Goal: Task Accomplishment & Management: Use online tool/utility

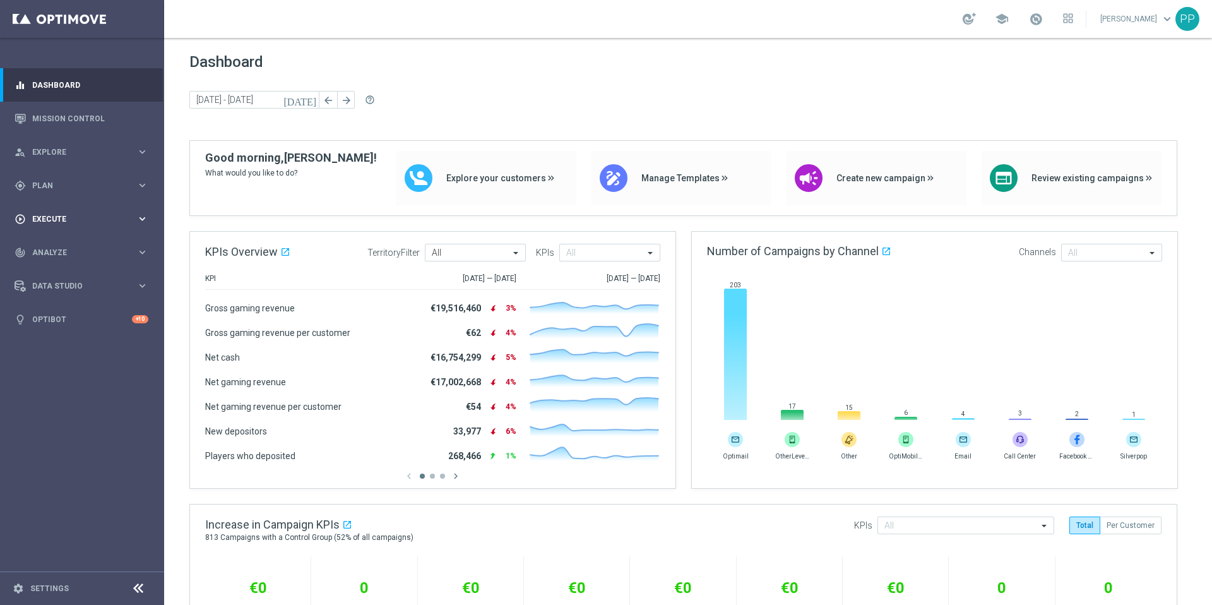
click at [88, 215] on span "Execute" at bounding box center [84, 219] width 104 height 8
click at [84, 245] on link "Campaign Builder" at bounding box center [82, 245] width 98 height 10
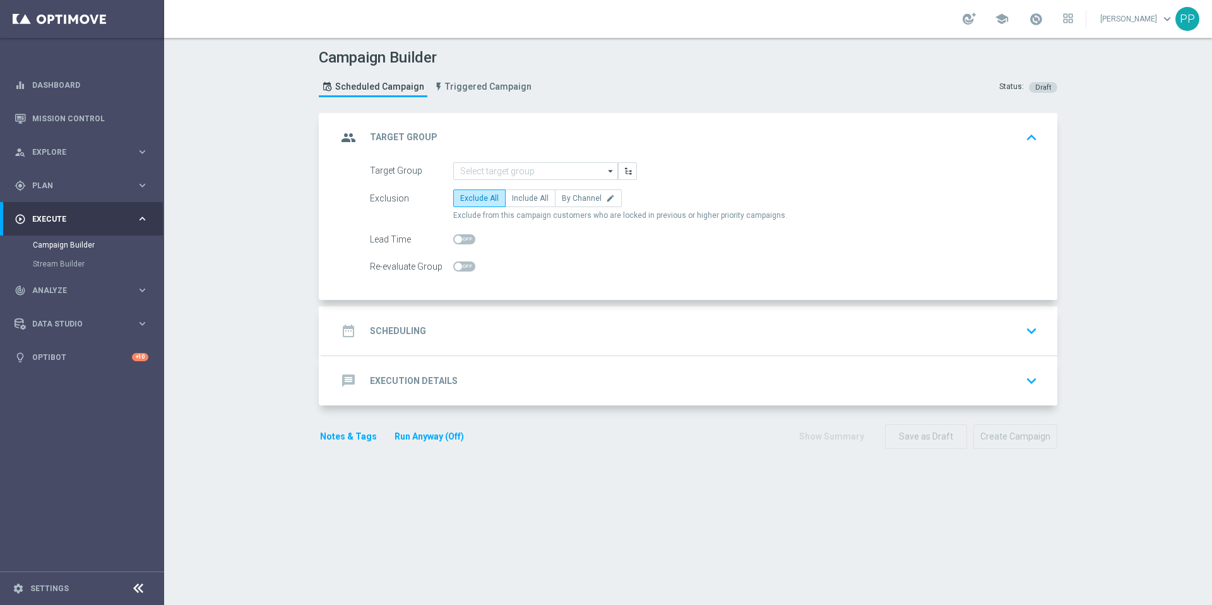
click at [737, 342] on div "date_range Scheduling keyboard_arrow_down" at bounding box center [689, 331] width 705 height 24
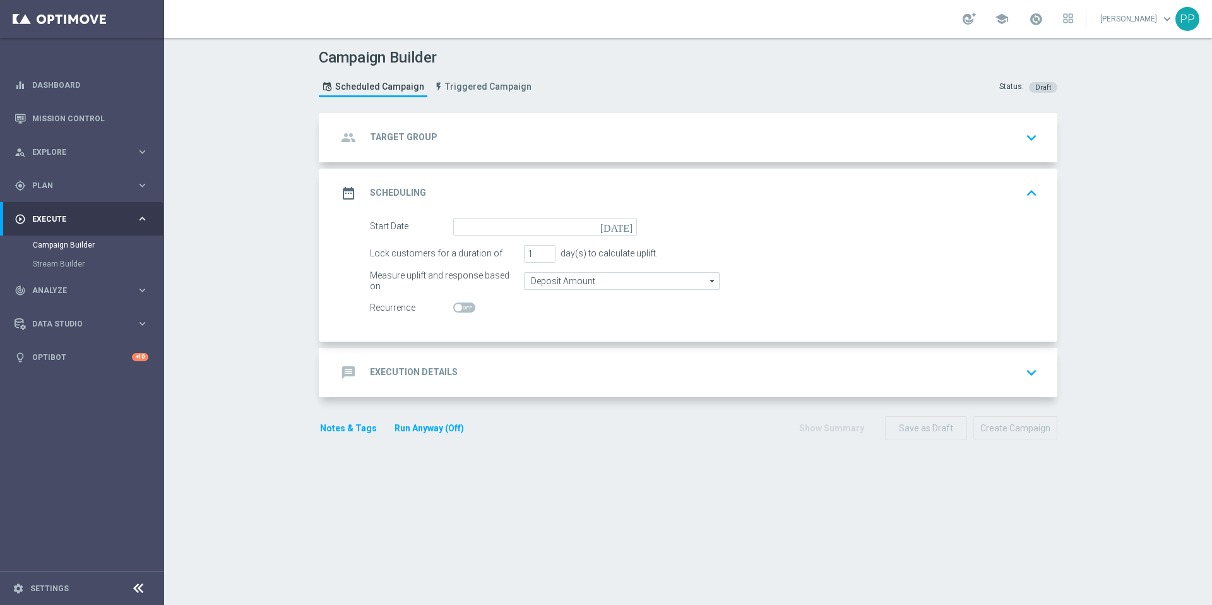
click at [723, 372] on div "message Execution Details keyboard_arrow_down" at bounding box center [689, 373] width 705 height 24
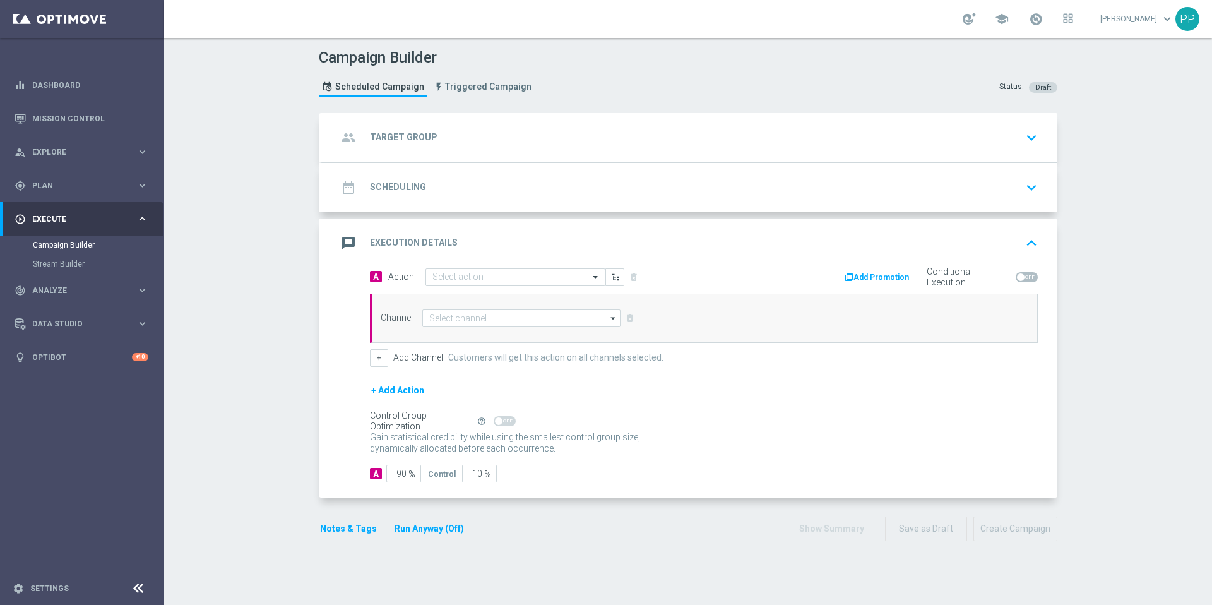
click at [688, 383] on div "+ Add Action" at bounding box center [704, 399] width 668 height 32
click at [581, 140] on div "group Target Group keyboard_arrow_down" at bounding box center [689, 138] width 705 height 24
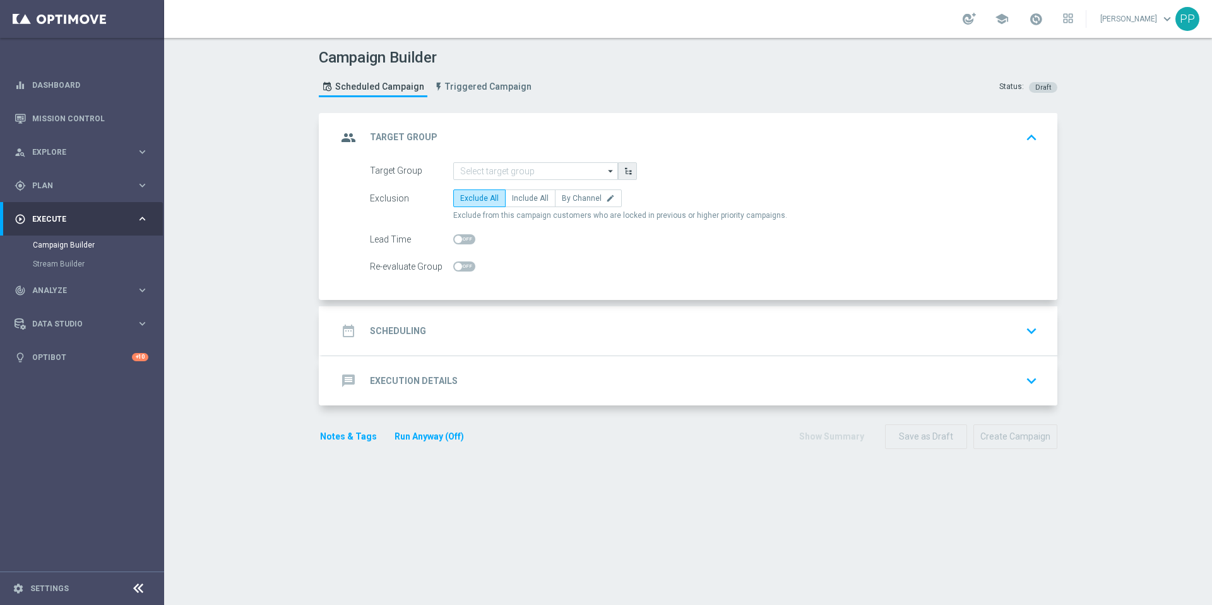
click at [624, 176] on button "button" at bounding box center [627, 171] width 19 height 18
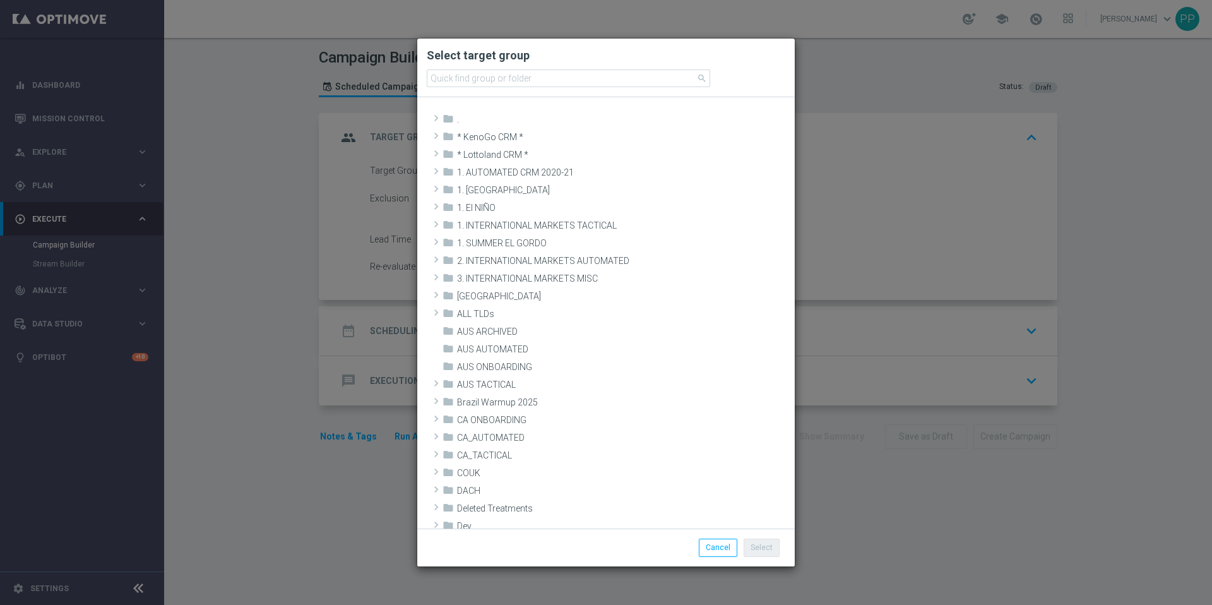
click at [820, 56] on modal-container "Select target group search folder ." at bounding box center [606, 302] width 1212 height 605
click at [715, 553] on button "Cancel" at bounding box center [718, 548] width 39 height 18
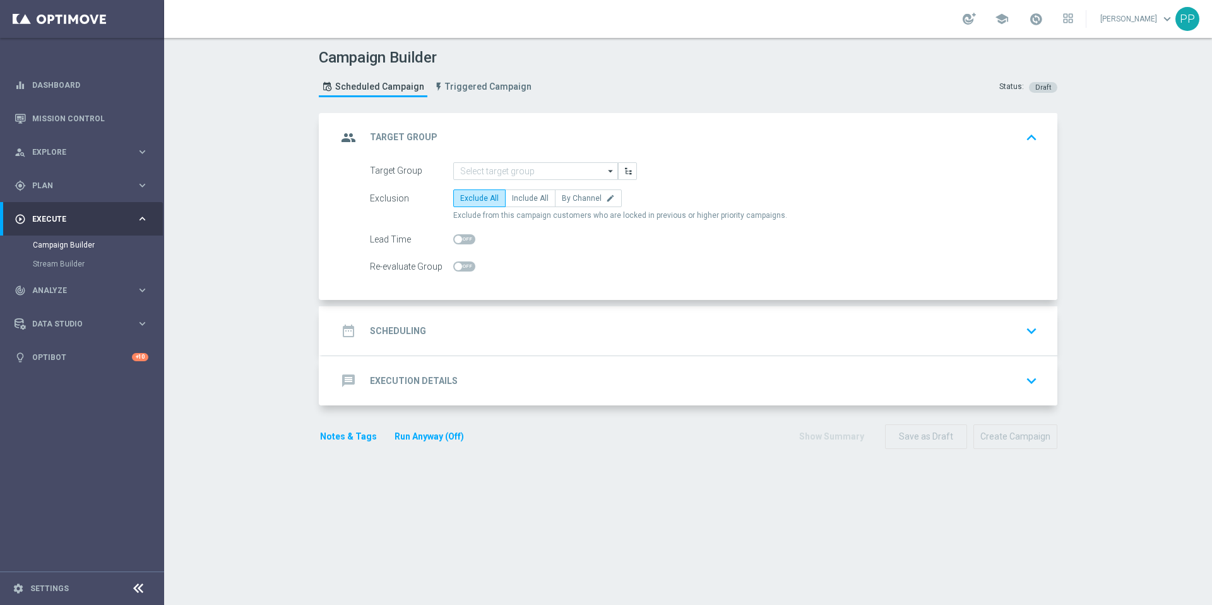
click at [475, 333] on div "date_range Scheduling keyboard_arrow_down" at bounding box center [689, 331] width 705 height 24
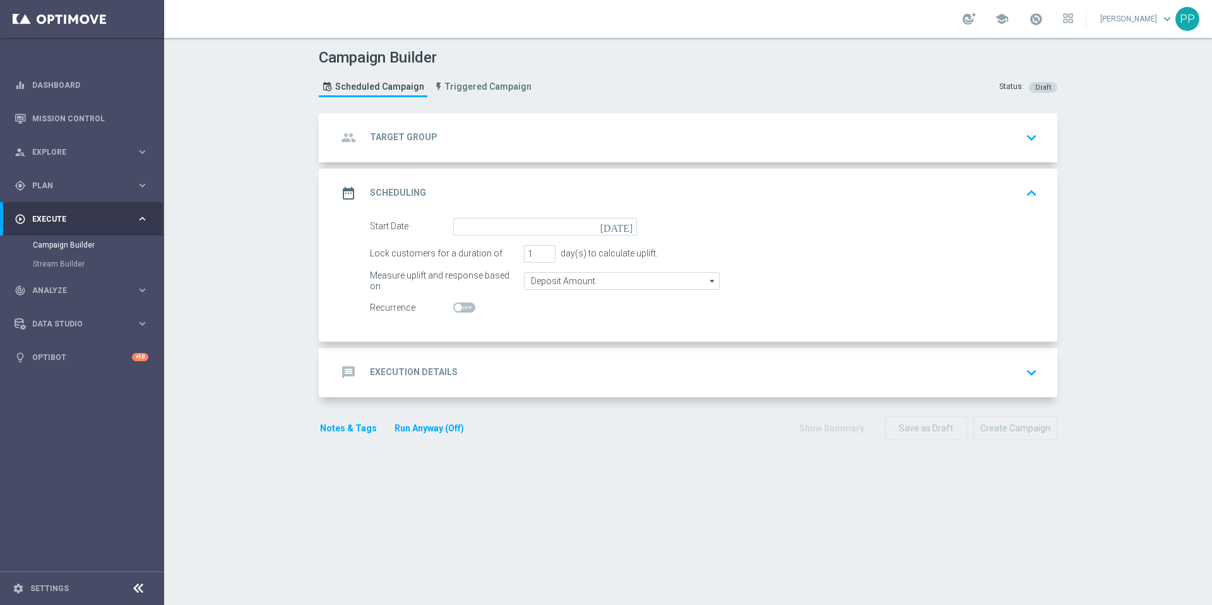
click at [450, 375] on div "message Execution Details keyboard_arrow_down" at bounding box center [689, 373] width 705 height 24
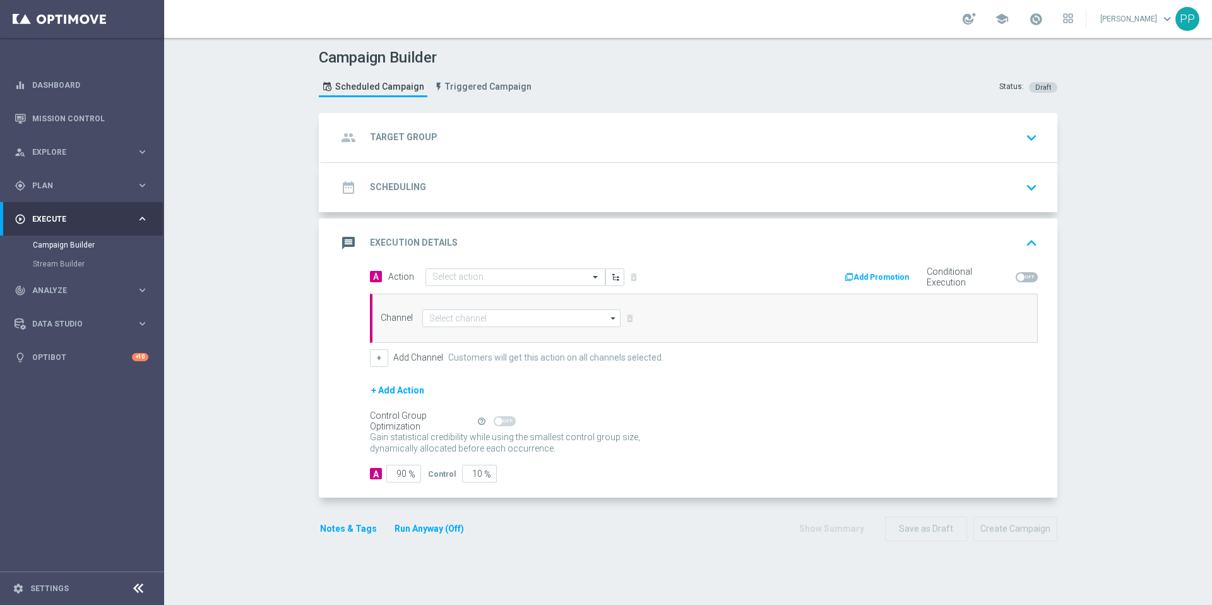
click at [609, 318] on icon "arrow_drop_down" at bounding box center [613, 318] width 13 height 16
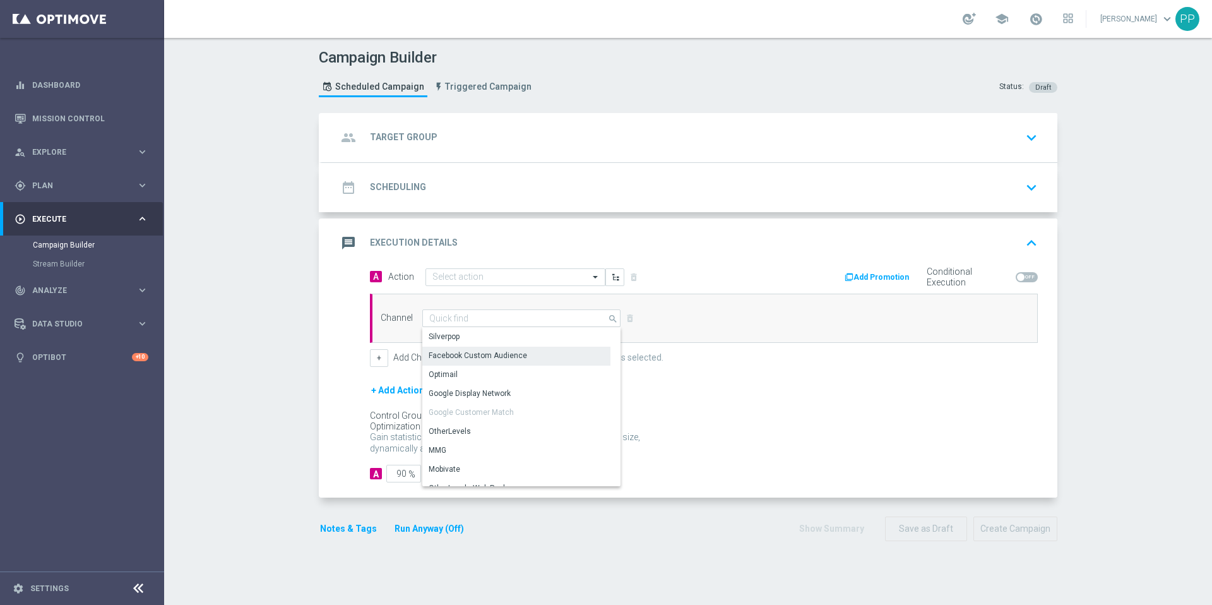
click at [565, 361] on div "Facebook Custom Audience" at bounding box center [516, 356] width 188 height 18
type input "Facebook Custom Audience"
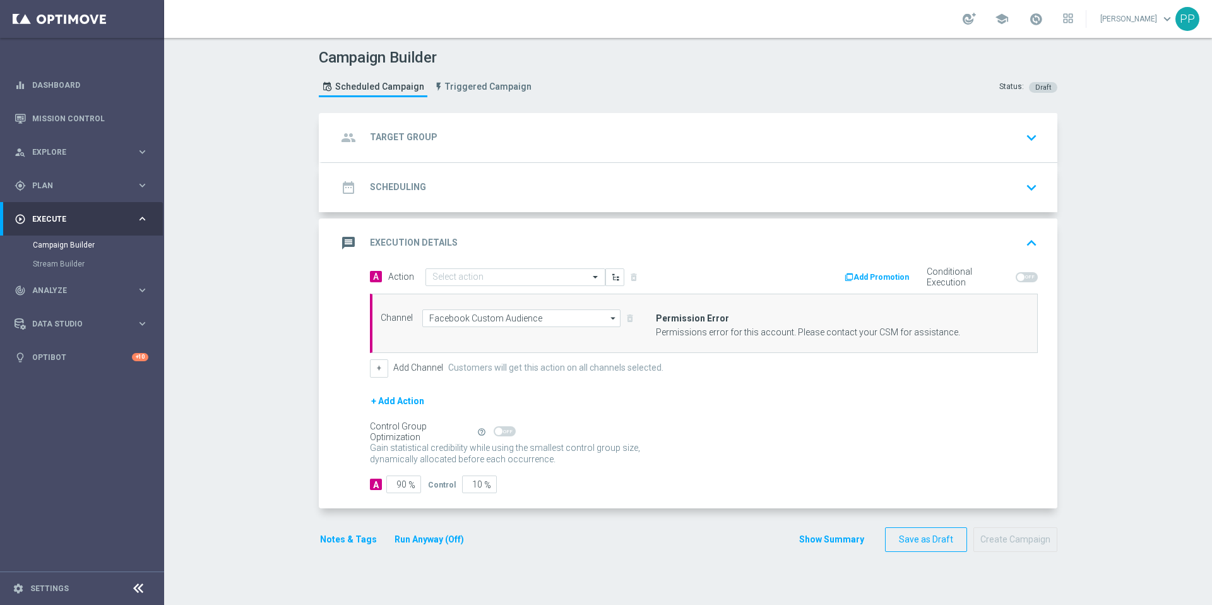
click at [730, 336] on div "Permissions error for this account. Please contact your CSM for assistance." at bounding box center [839, 332] width 366 height 11
